Goal: Task Accomplishment & Management: Manage account settings

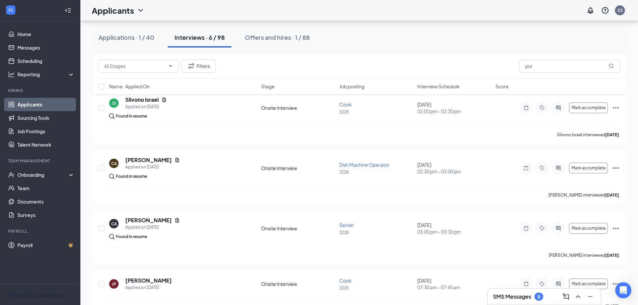
scroll to position [100, 0]
click at [39, 60] on link "Scheduling" at bounding box center [45, 60] width 57 height 13
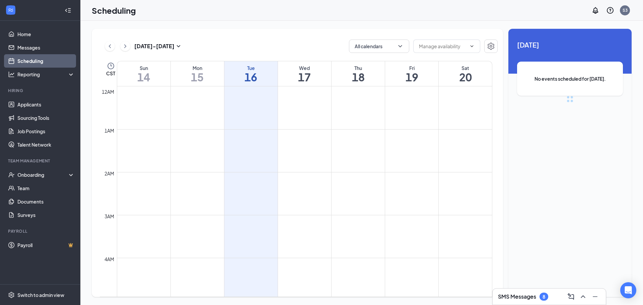
scroll to position [329, 0]
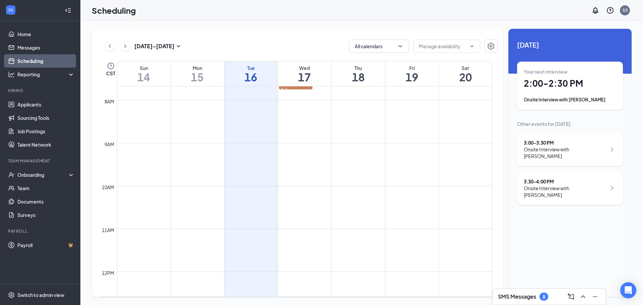
click at [588, 92] on div "Your next interview 2:00 - 2:30 PM Onsite Interview with [PERSON_NAME]" at bounding box center [570, 85] width 92 height 35
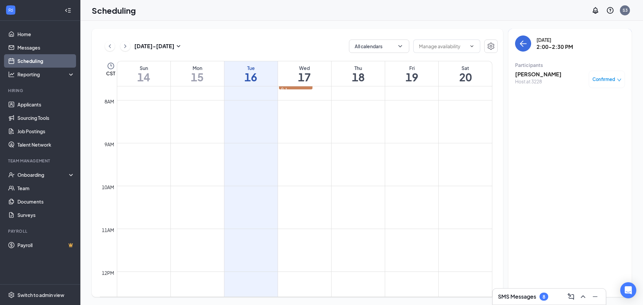
click at [538, 72] on h3 "[PERSON_NAME]" at bounding box center [538, 74] width 47 height 7
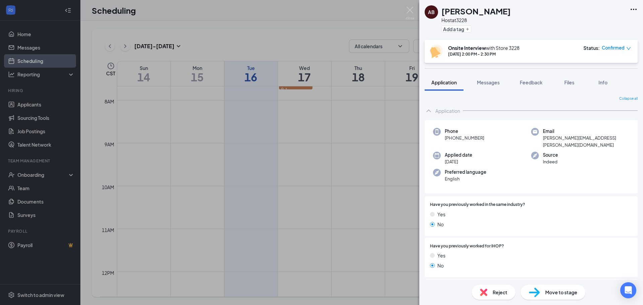
click at [329, 188] on div "AB [PERSON_NAME] Host at 3228 Add a tag Onsite Interview with Store [DATE] 2:00…" at bounding box center [321, 152] width 643 height 305
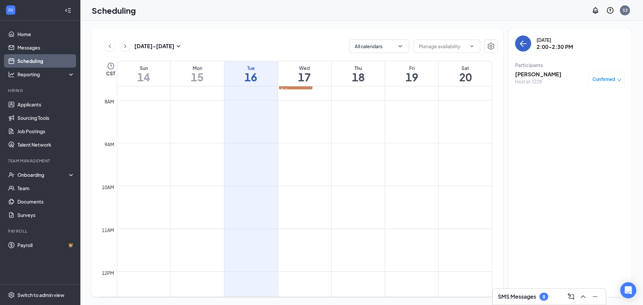
click at [527, 44] on button "back-button" at bounding box center [523, 44] width 16 height 16
